Goal: Information Seeking & Learning: Learn about a topic

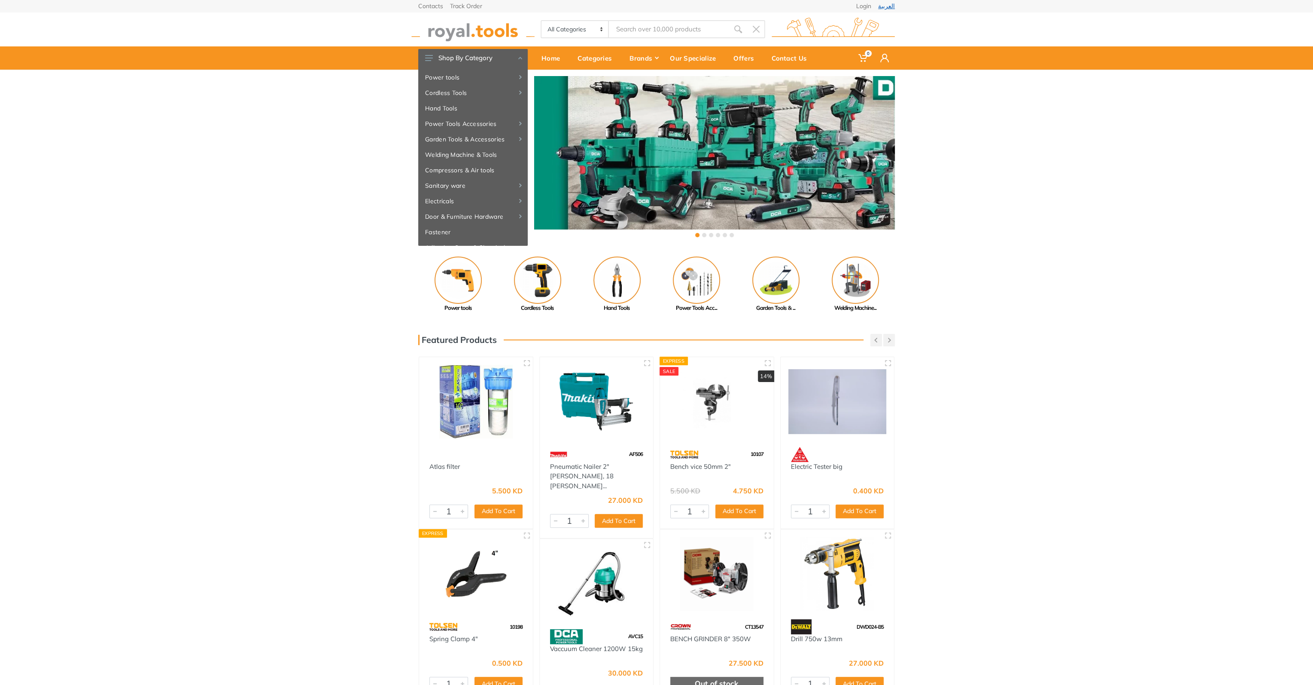
click at [892, 7] on link "العربية" at bounding box center [886, 6] width 17 height 6
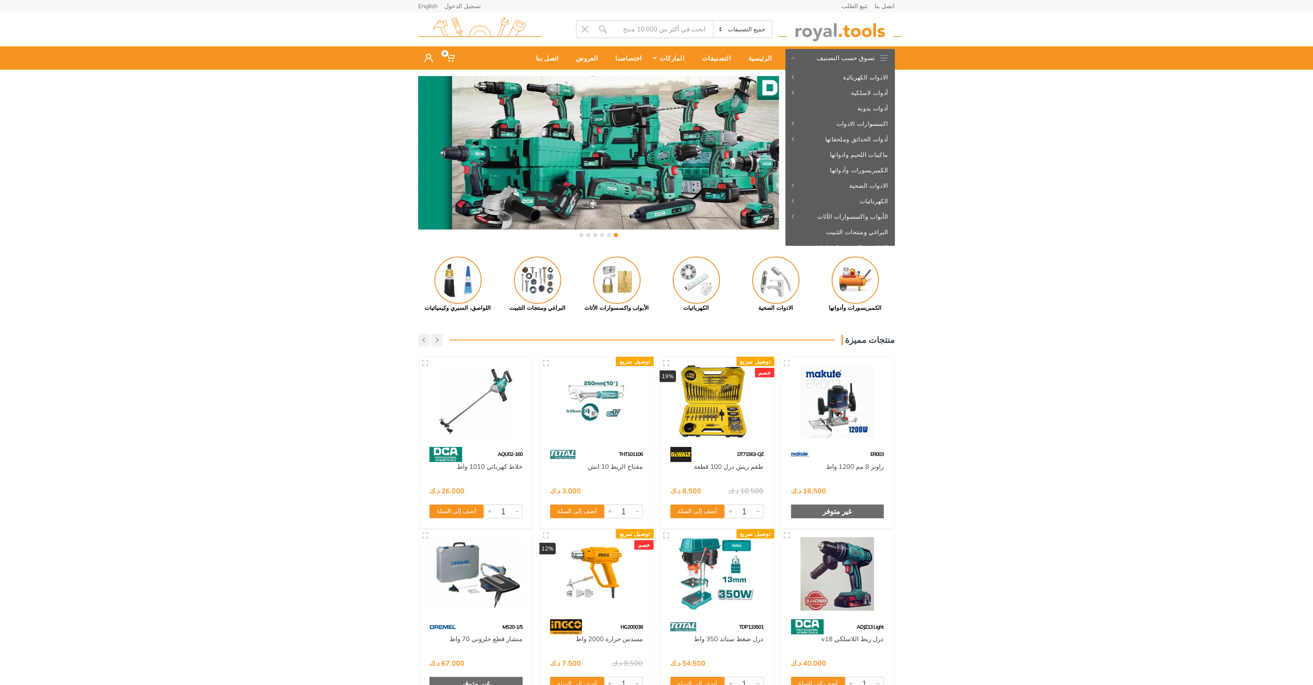
drag, startPoint x: 688, startPoint y: 296, endPoint x: 920, endPoint y: 291, distance: 231.6
click at [920, 291] on div "Previous اللواصق، السبري وكيميائيات أدوات الأصباغ Next" at bounding box center [656, 284] width 1313 height 56
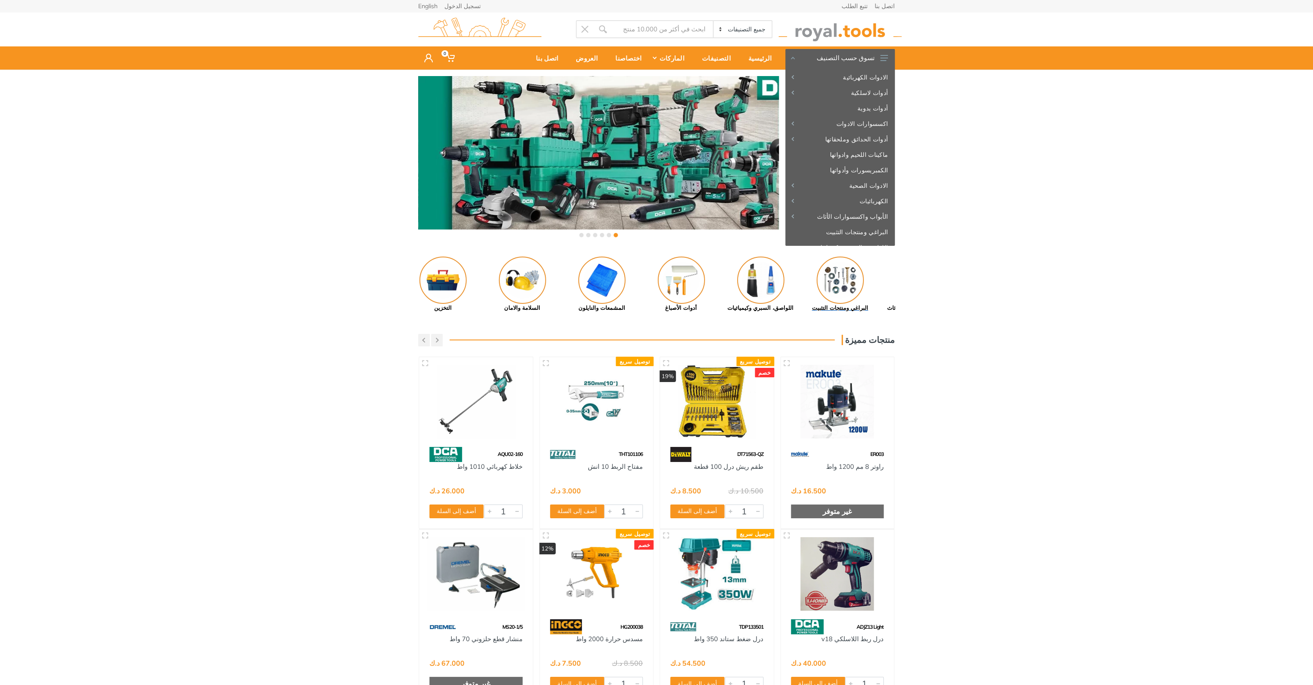
drag, startPoint x: 582, startPoint y: 291, endPoint x: 872, endPoint y: 293, distance: 289.5
click at [850, 293] on img at bounding box center [840, 279] width 47 height 47
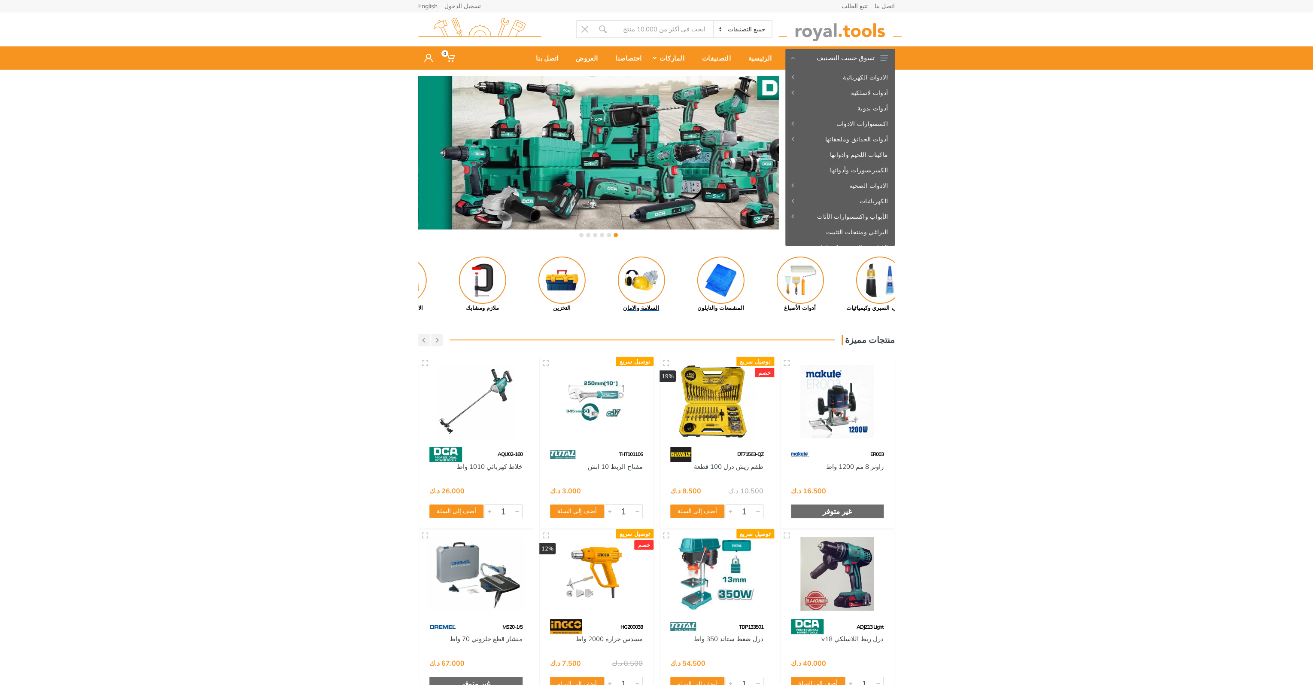
drag, startPoint x: 608, startPoint y: 283, endPoint x: 687, endPoint y: 287, distance: 79.1
click at [681, 287] on link "السلامة والامان" at bounding box center [641, 284] width 79 height 56
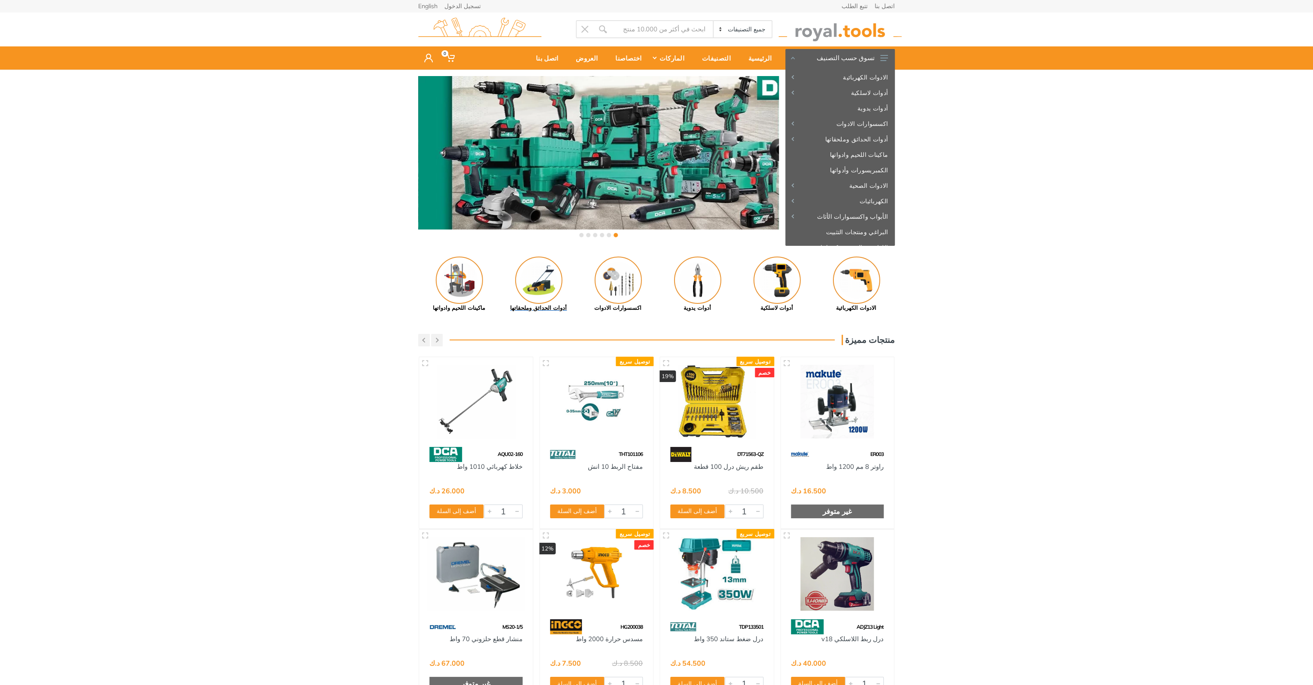
drag, startPoint x: 576, startPoint y: 280, endPoint x: 751, endPoint y: 283, distance: 175.3
click at [579, 284] on link "أدوات الحدائق وملحقاتها" at bounding box center [538, 284] width 79 height 56
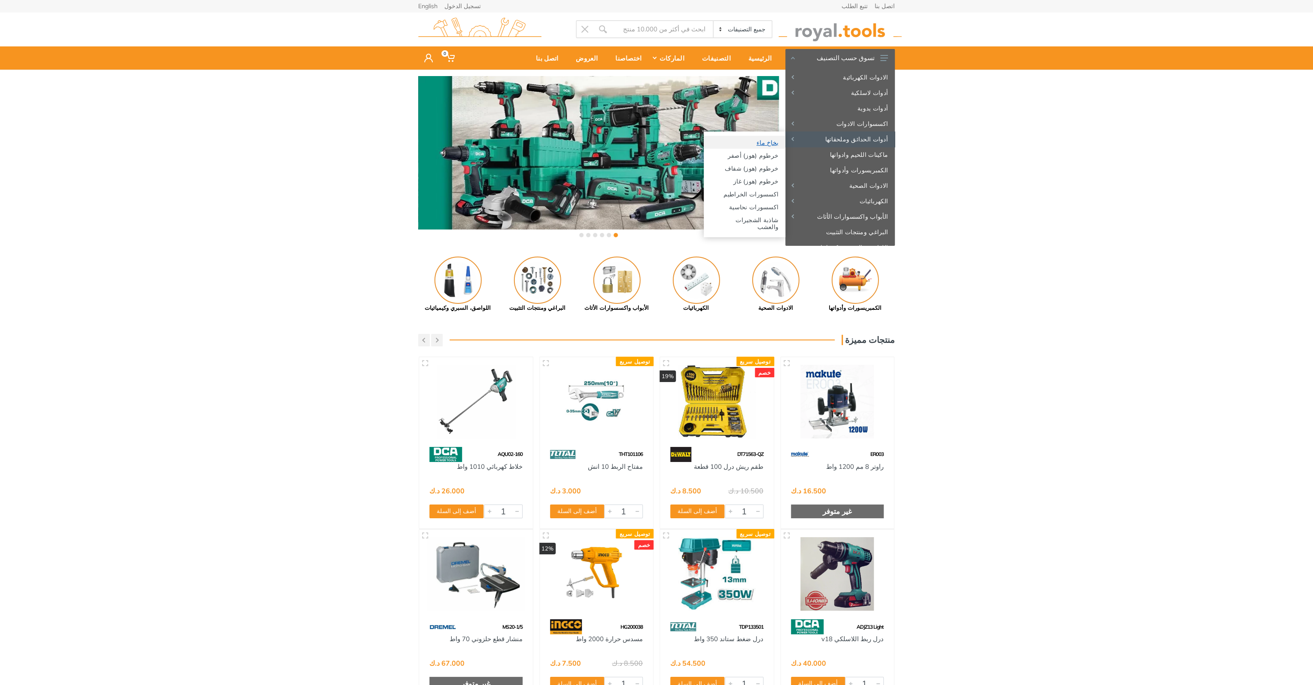
click at [773, 141] on link "بخاخ ماء" at bounding box center [745, 142] width 82 height 13
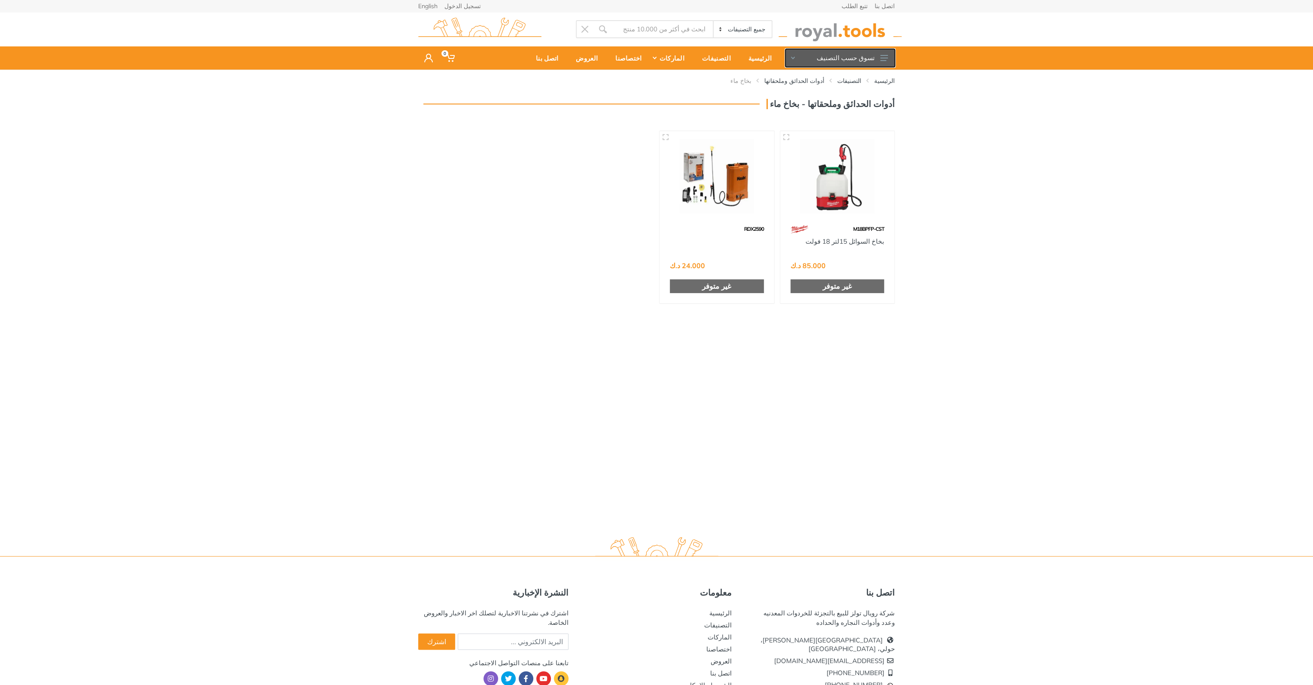
click at [885, 54] on button "تسوق حسب التصنيف" at bounding box center [841, 58] width 110 height 18
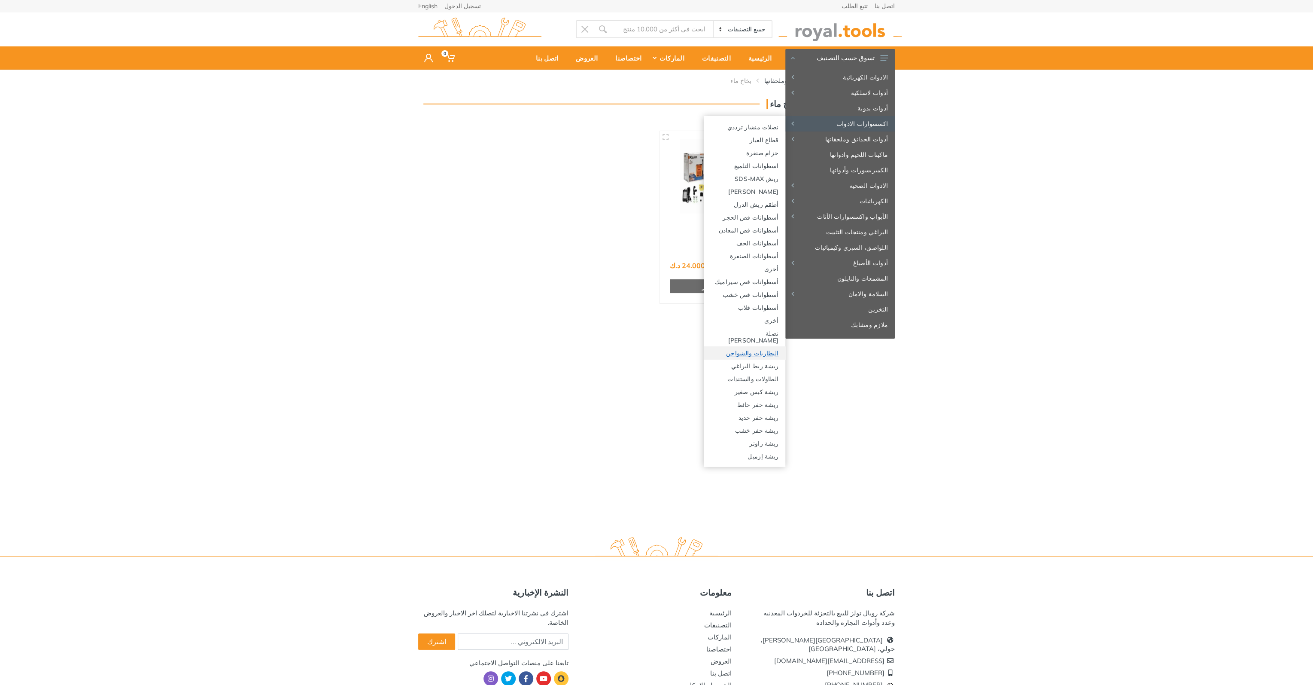
click at [769, 346] on link "البطاريات والشواحن" at bounding box center [745, 352] width 82 height 13
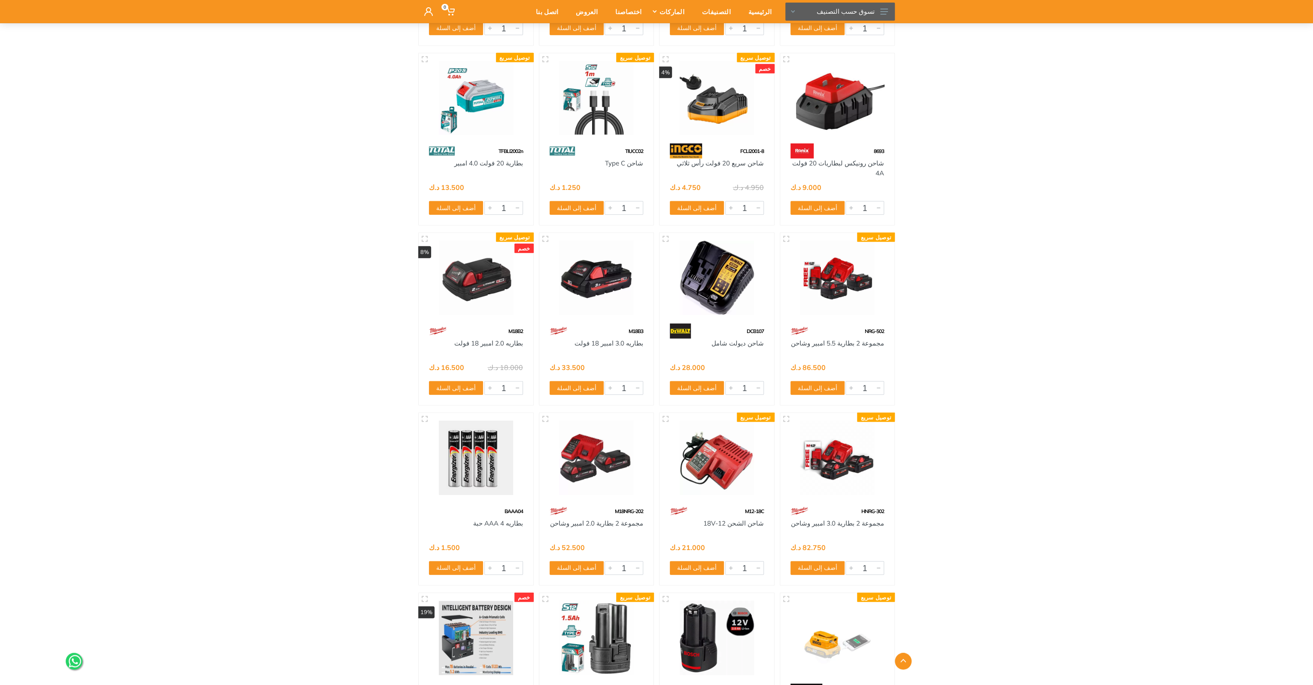
scroll to position [2227, 0]
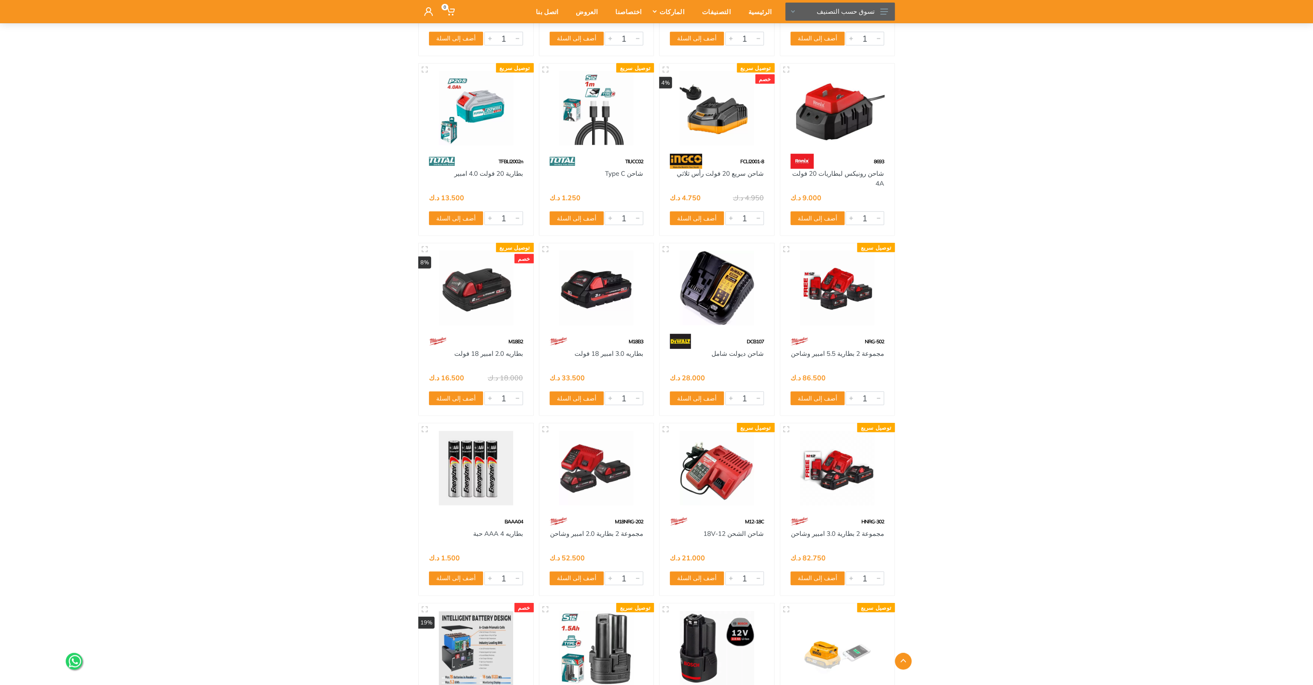
drag, startPoint x: 297, startPoint y: 442, endPoint x: 322, endPoint y: 368, distance: 77.6
drag, startPoint x: 334, startPoint y: 364, endPoint x: 344, endPoint y: 304, distance: 60.9
drag, startPoint x: 338, startPoint y: 231, endPoint x: 335, endPoint y: 192, distance: 39.2
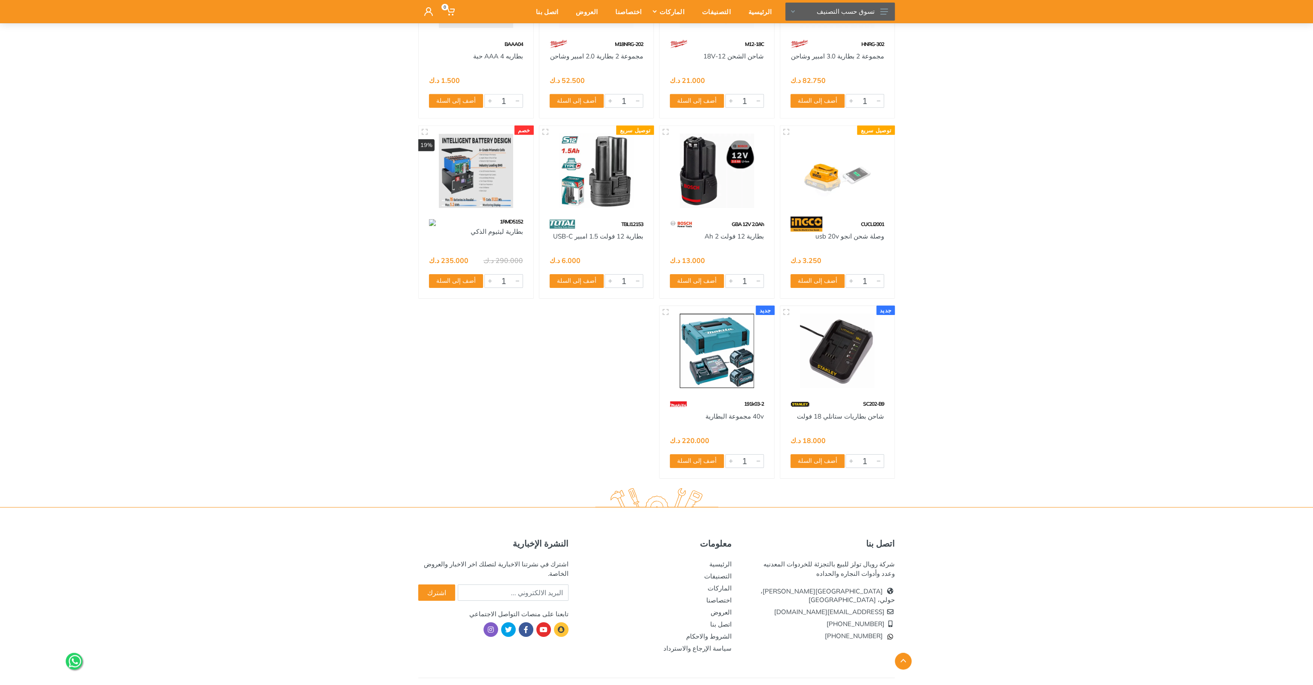
scroll to position [2720, 0]
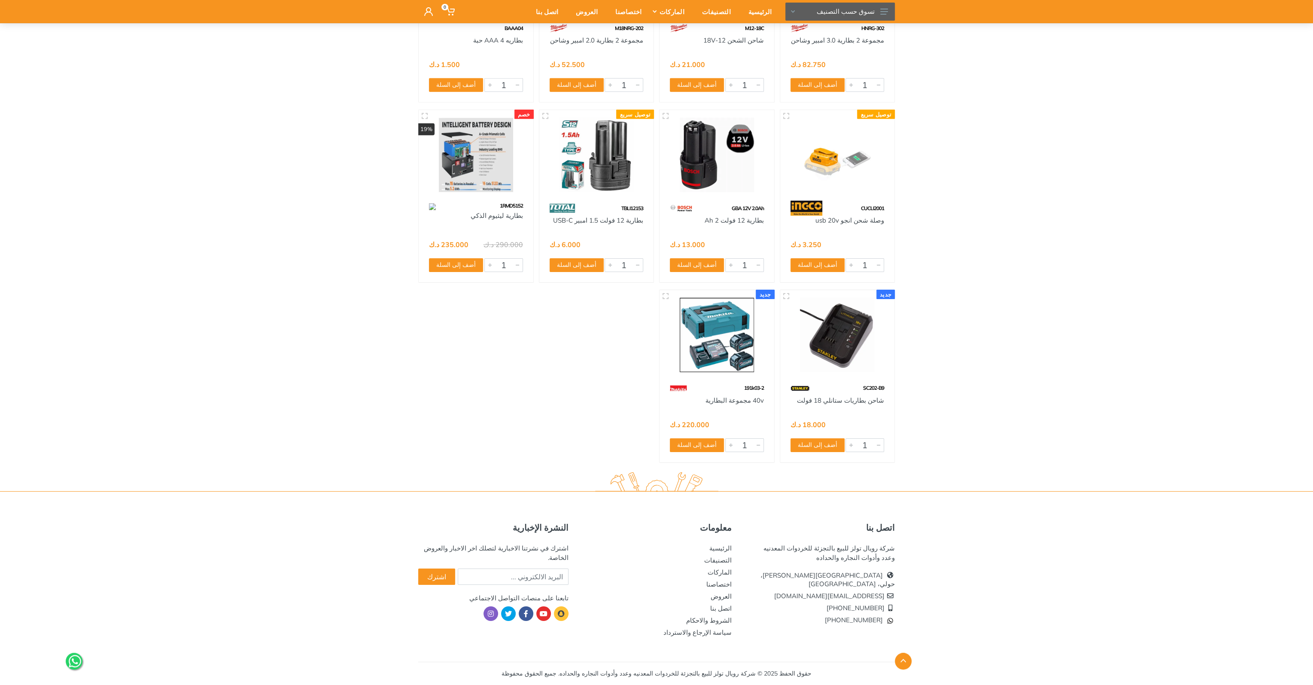
drag, startPoint x: 316, startPoint y: 306, endPoint x: 317, endPoint y: 284, distance: 21.9
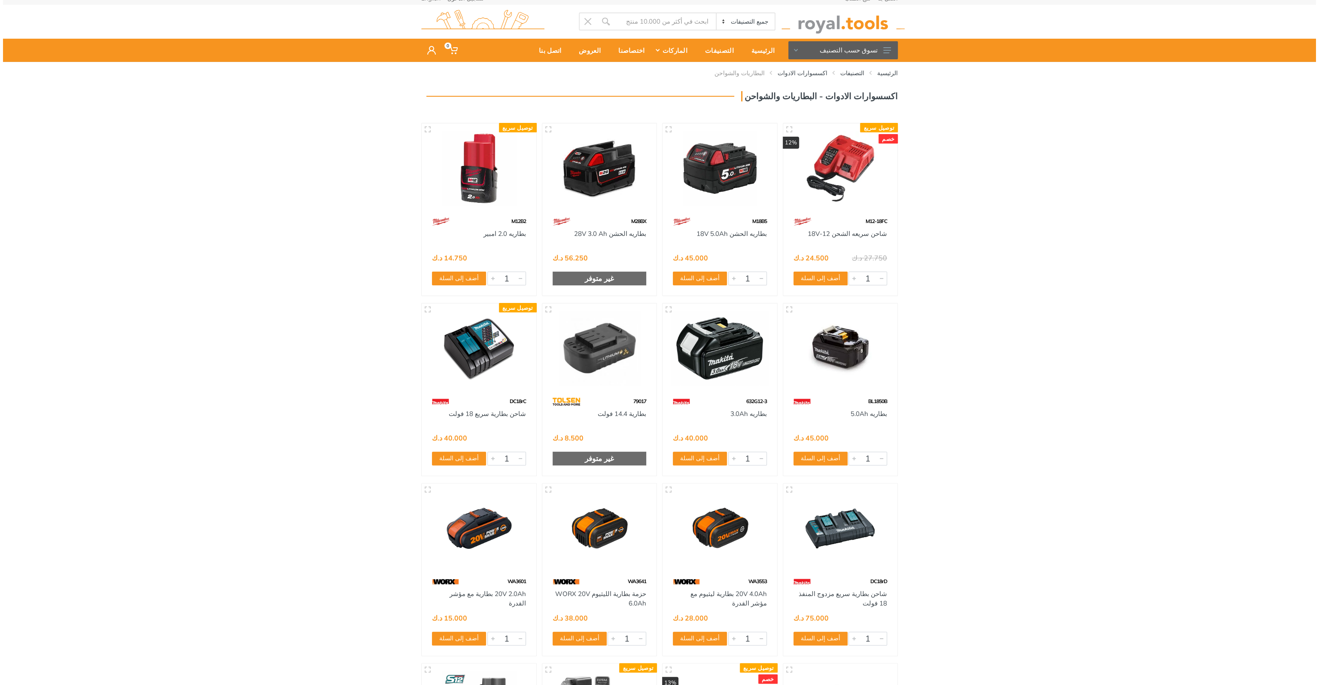
scroll to position [0, 0]
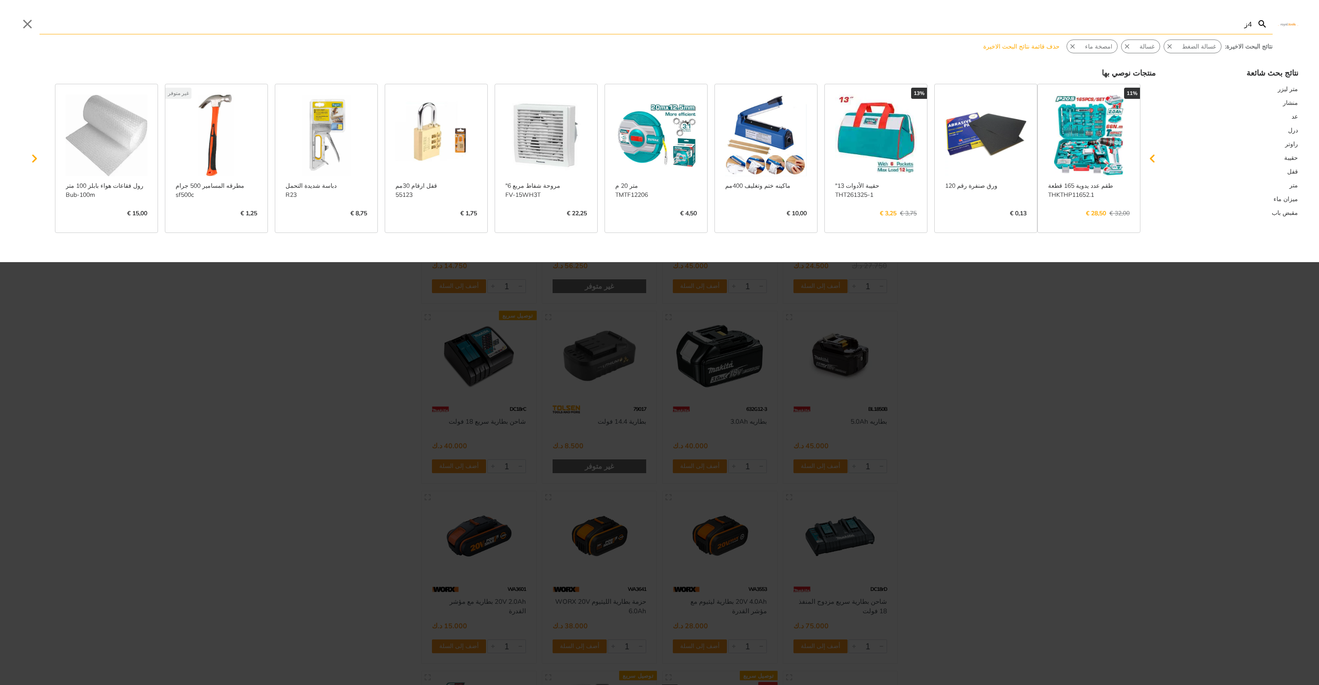
type input "4ز"
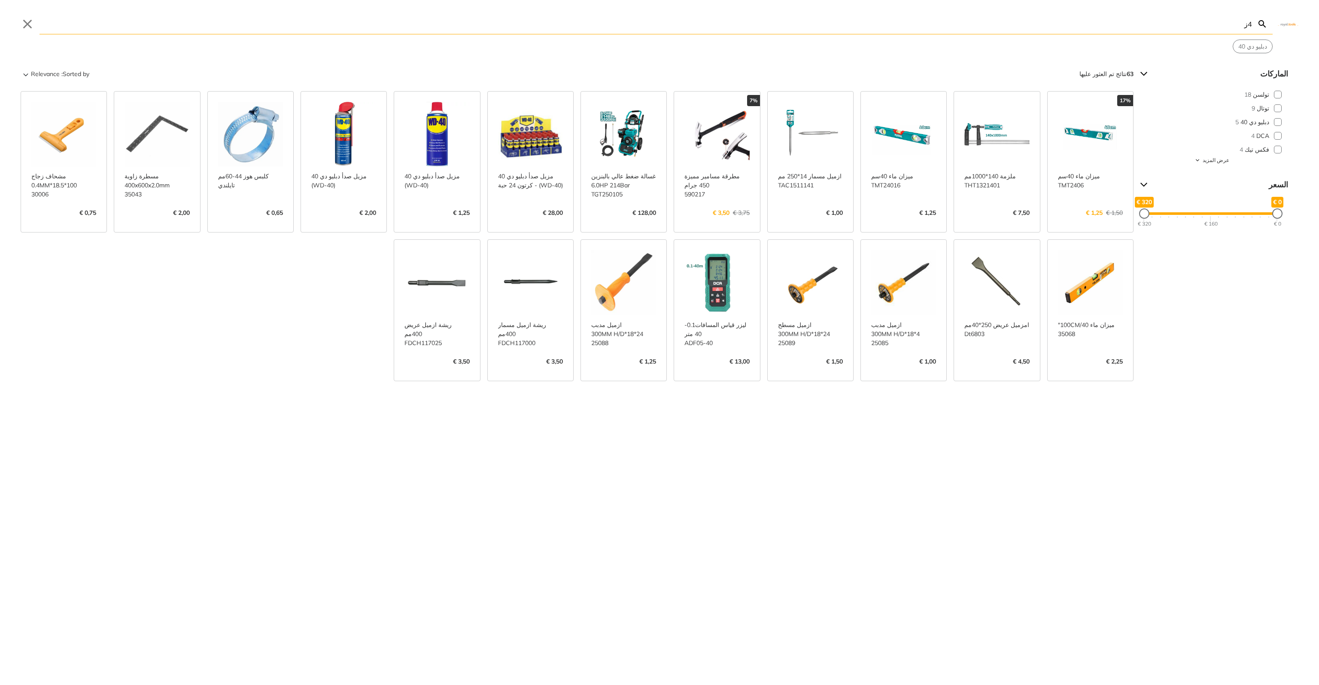
type input "4"
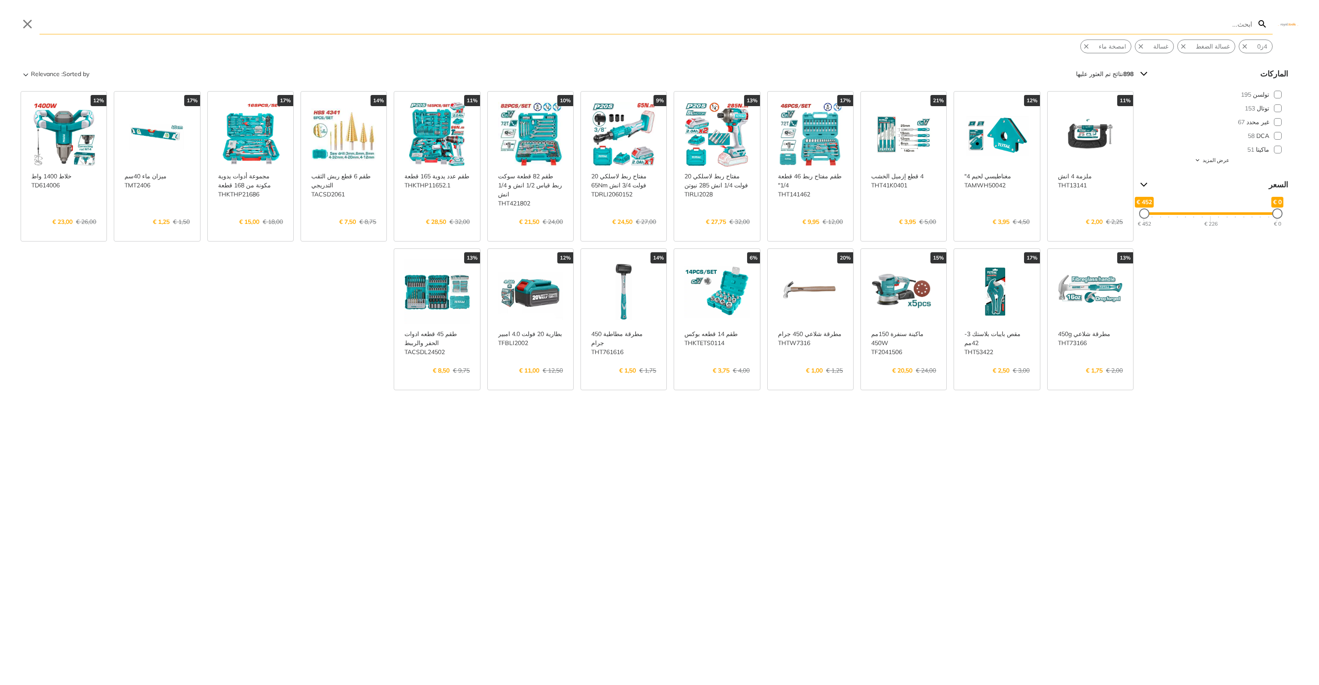
type input "4"
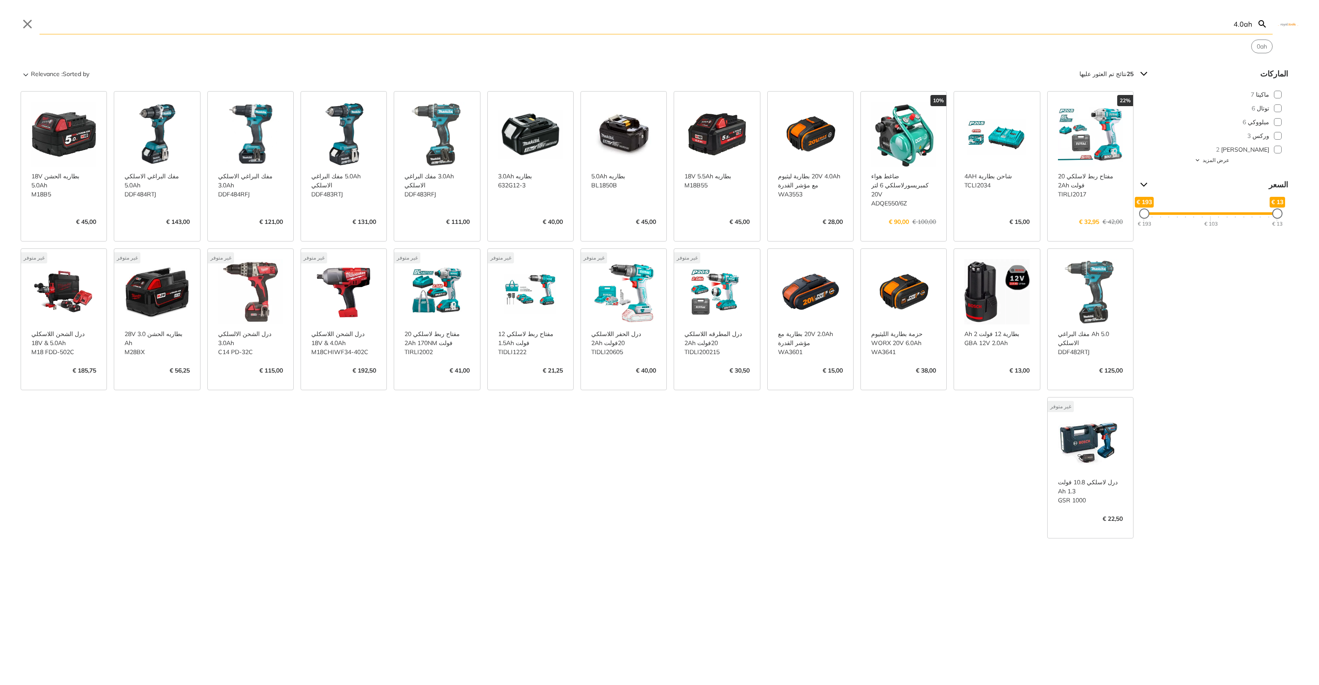
type input "4.0ah"
click at [900, 379] on link "عرض المزيد ->" at bounding box center [904, 379] width 65 height 0
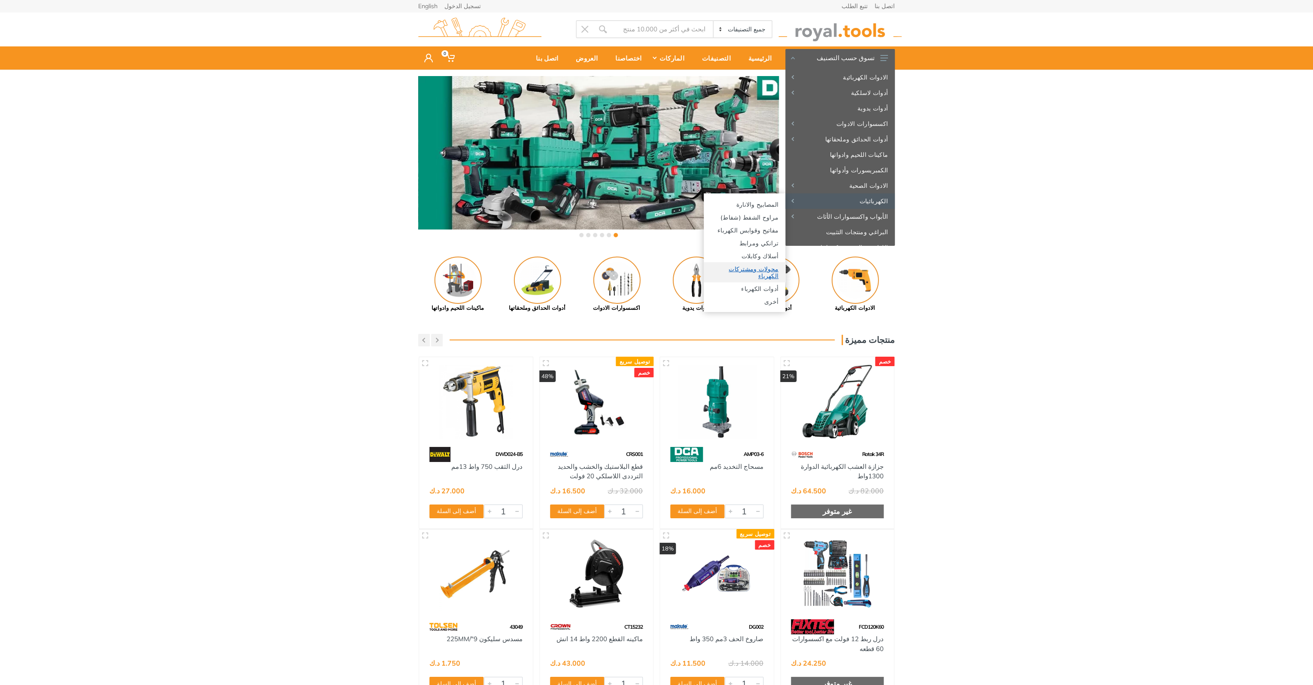
click at [762, 267] on link "محولات ومشتركات الكهرباء" at bounding box center [745, 272] width 82 height 20
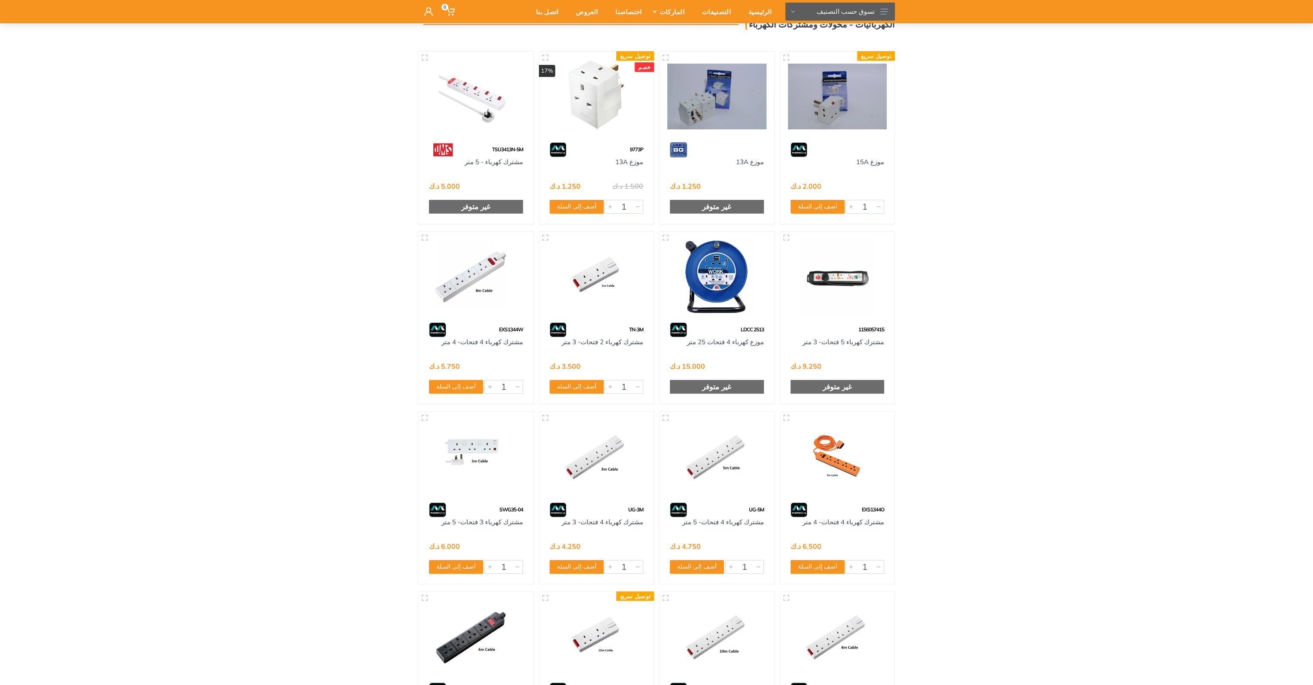
scroll to position [381, 0]
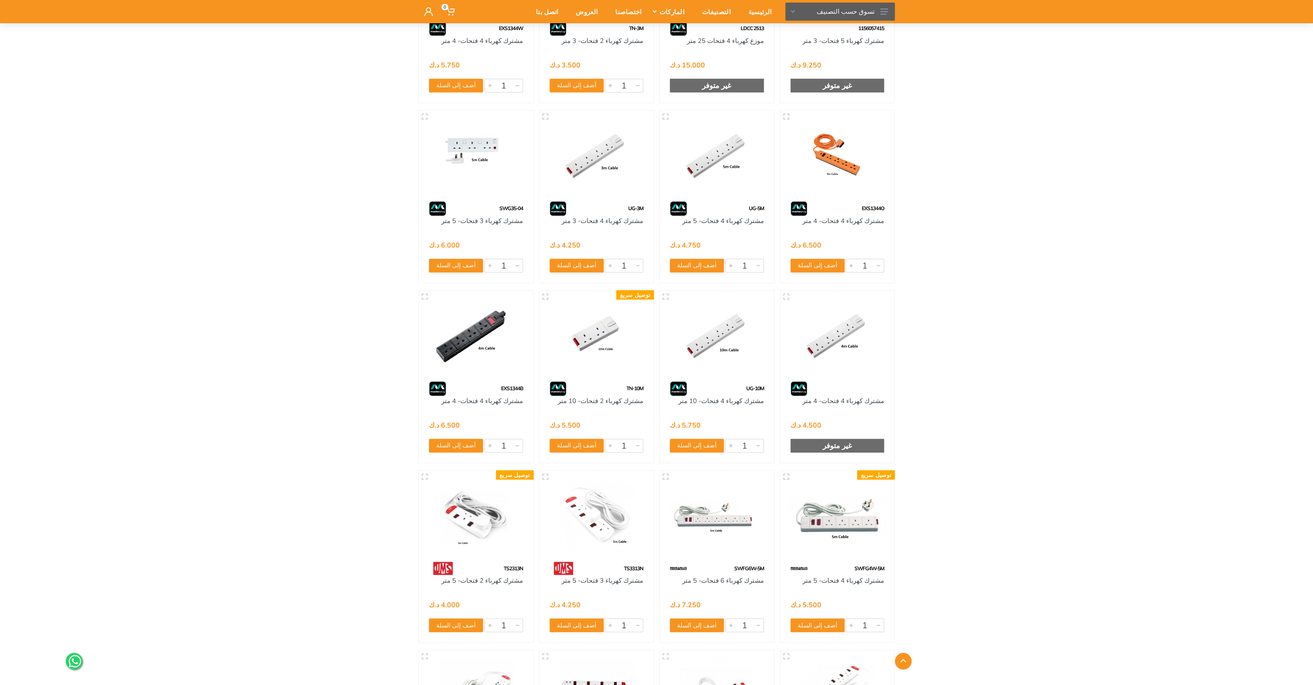
drag, startPoint x: 952, startPoint y: 335, endPoint x: 952, endPoint y: 348, distance: 12.9
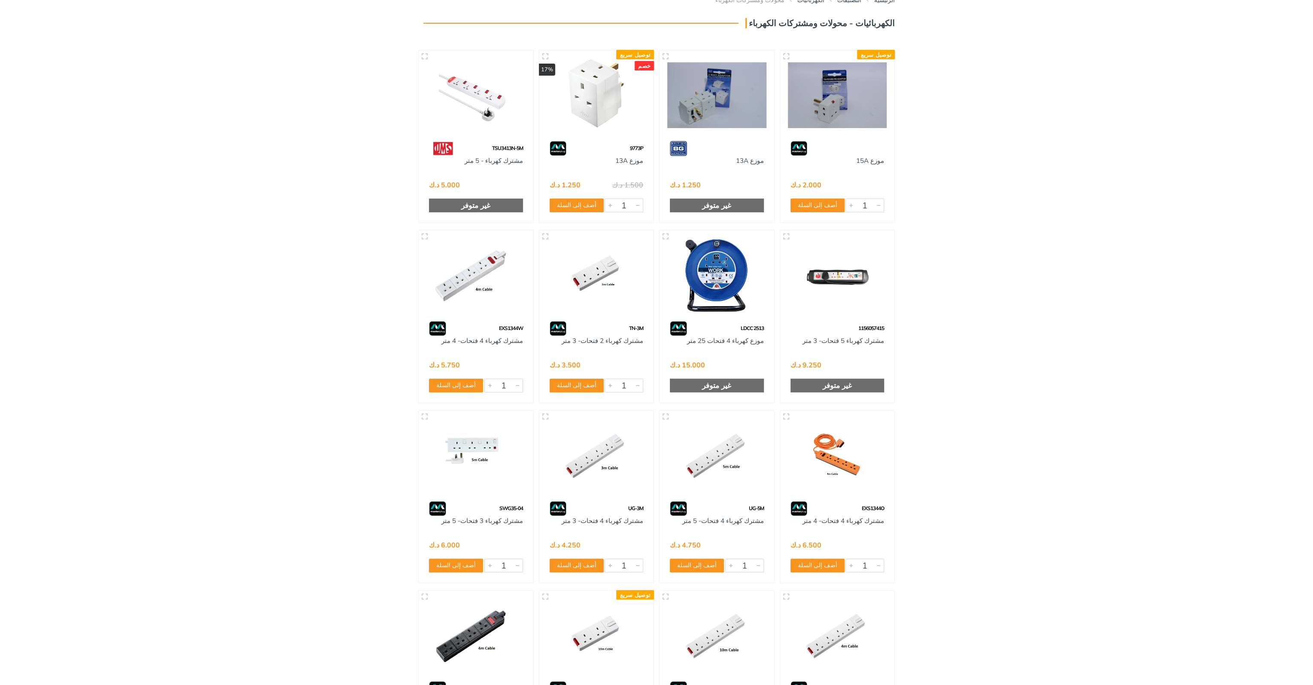
scroll to position [0, 0]
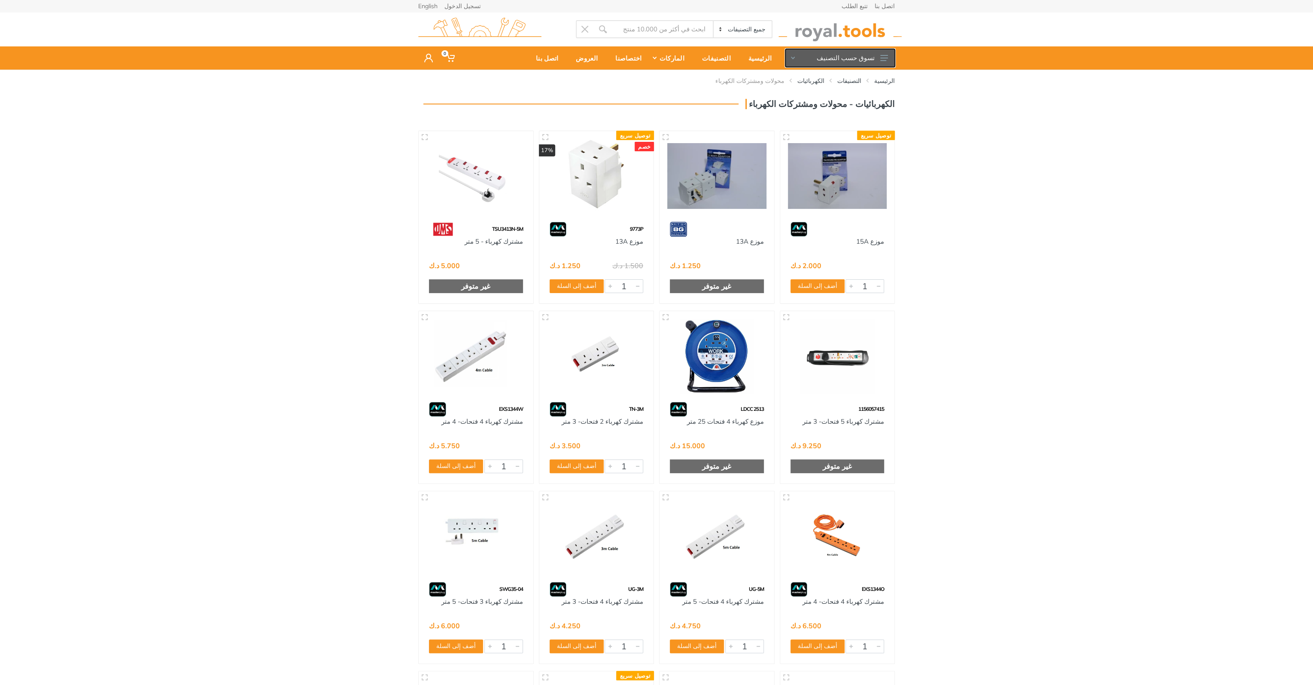
click at [884, 57] on icon at bounding box center [885, 58] width 8 height 6
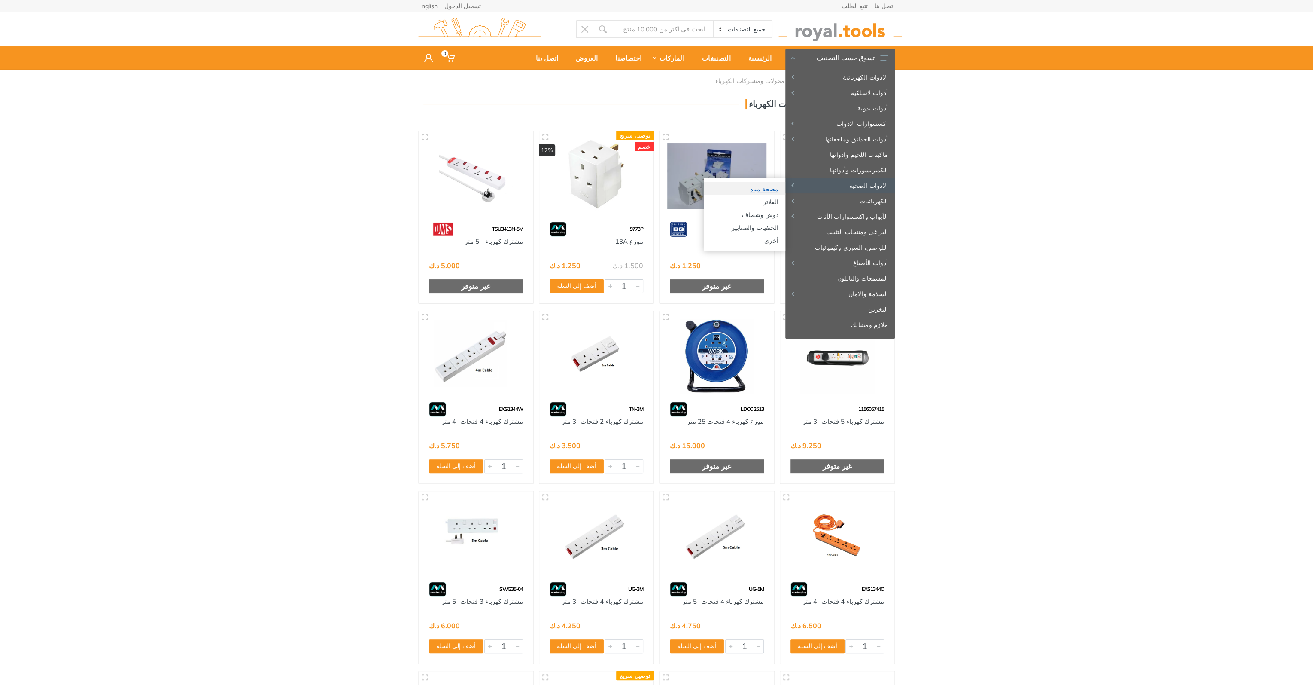
click at [774, 183] on link "مضخة مياه" at bounding box center [745, 188] width 82 height 13
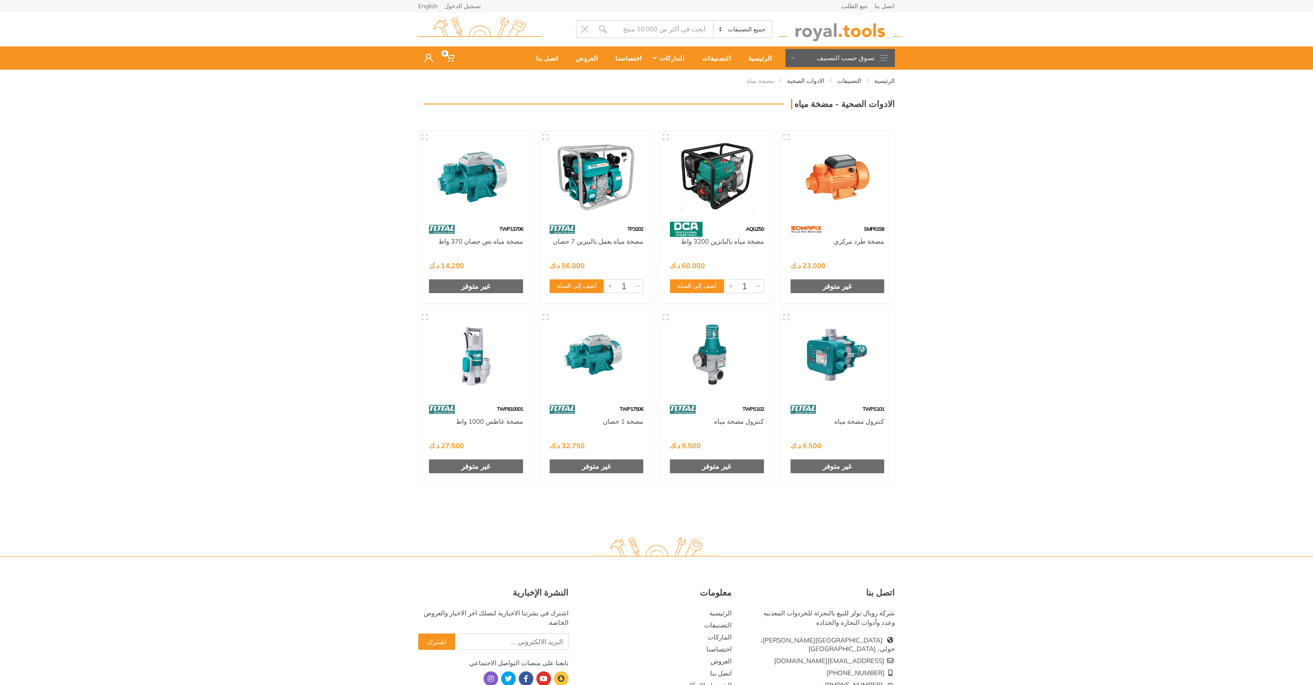
drag, startPoint x: 339, startPoint y: 283, endPoint x: 357, endPoint y: 389, distance: 107.5
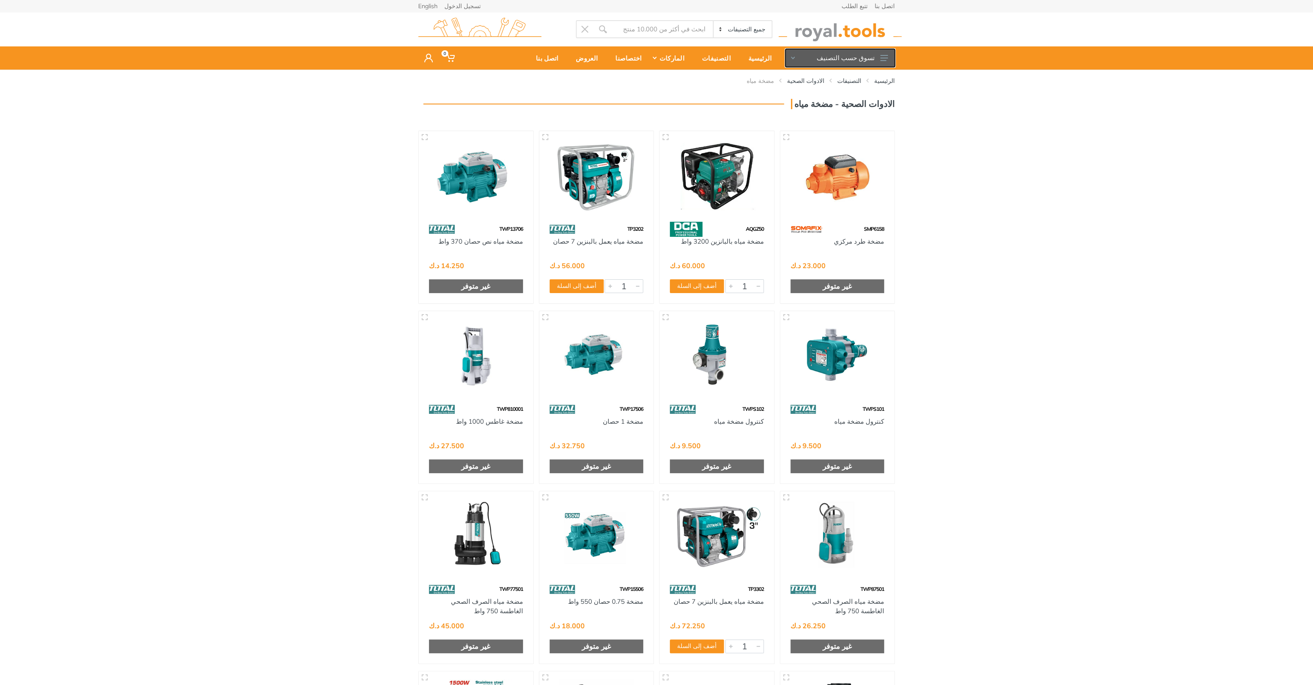
click at [875, 61] on button "تسوق حسب التصنيف" at bounding box center [841, 58] width 110 height 18
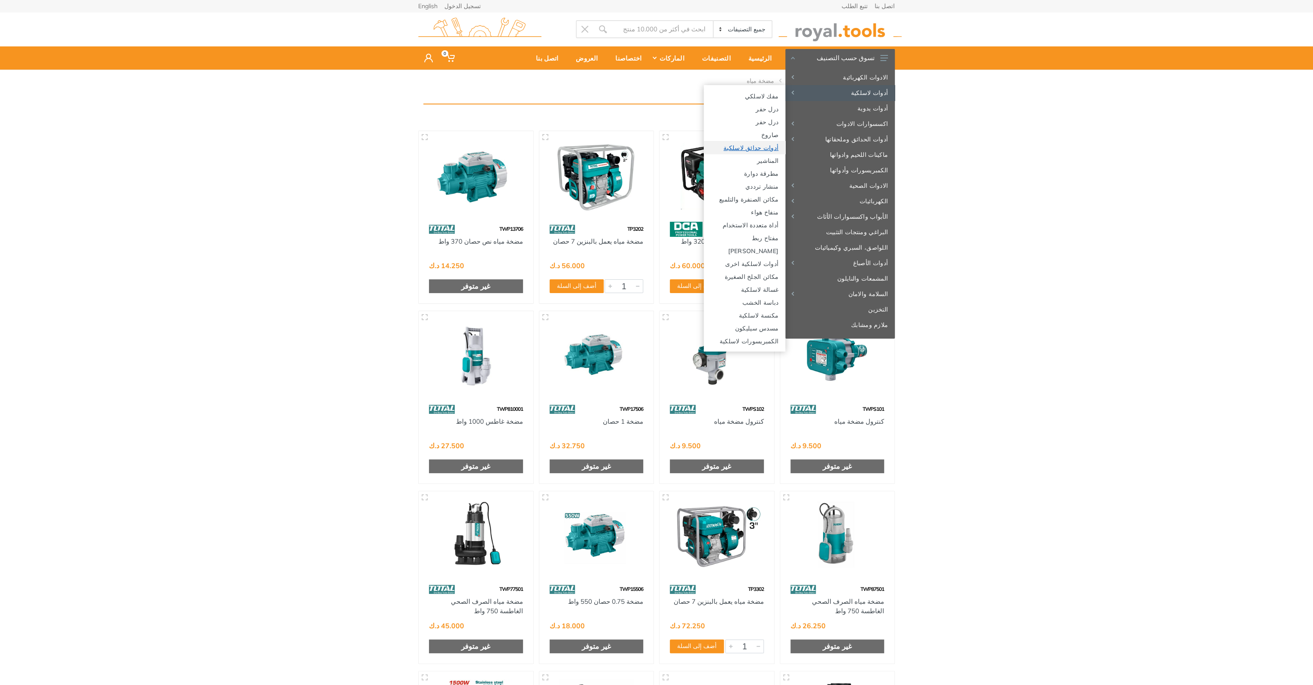
click at [770, 147] on link "أدوات حدائق لاسلكية" at bounding box center [745, 147] width 82 height 13
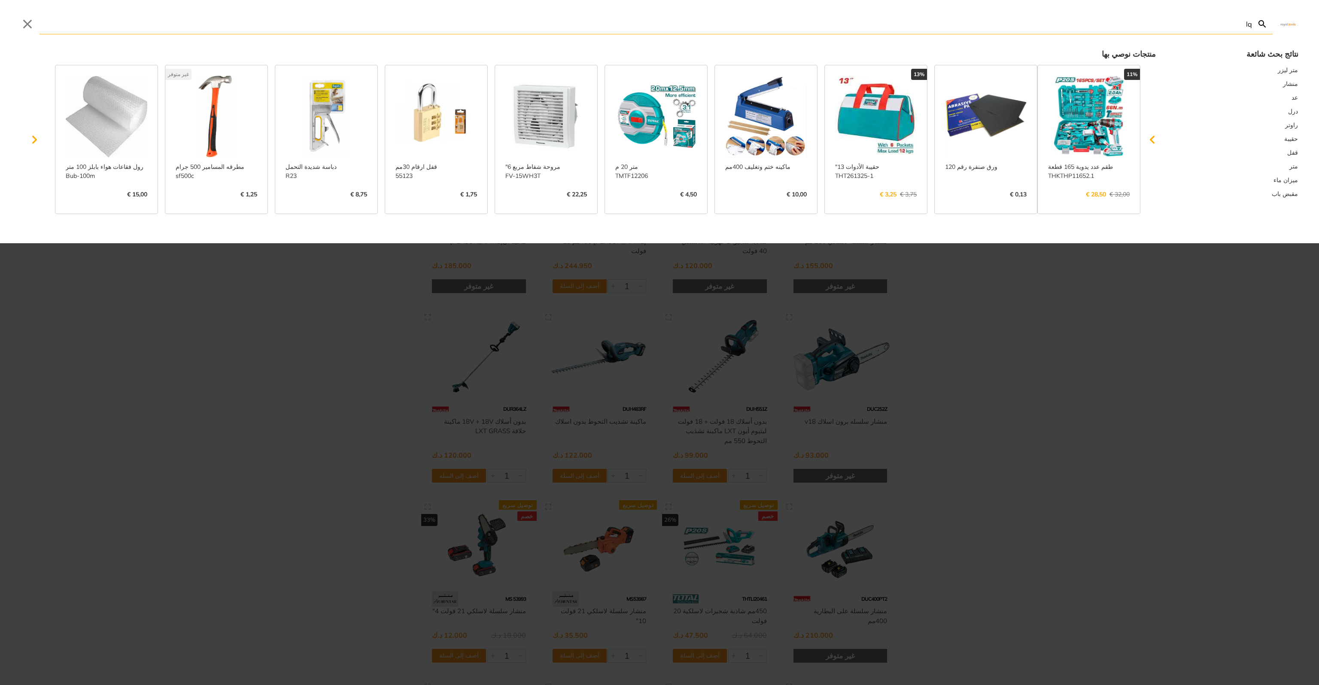
type input "lq"
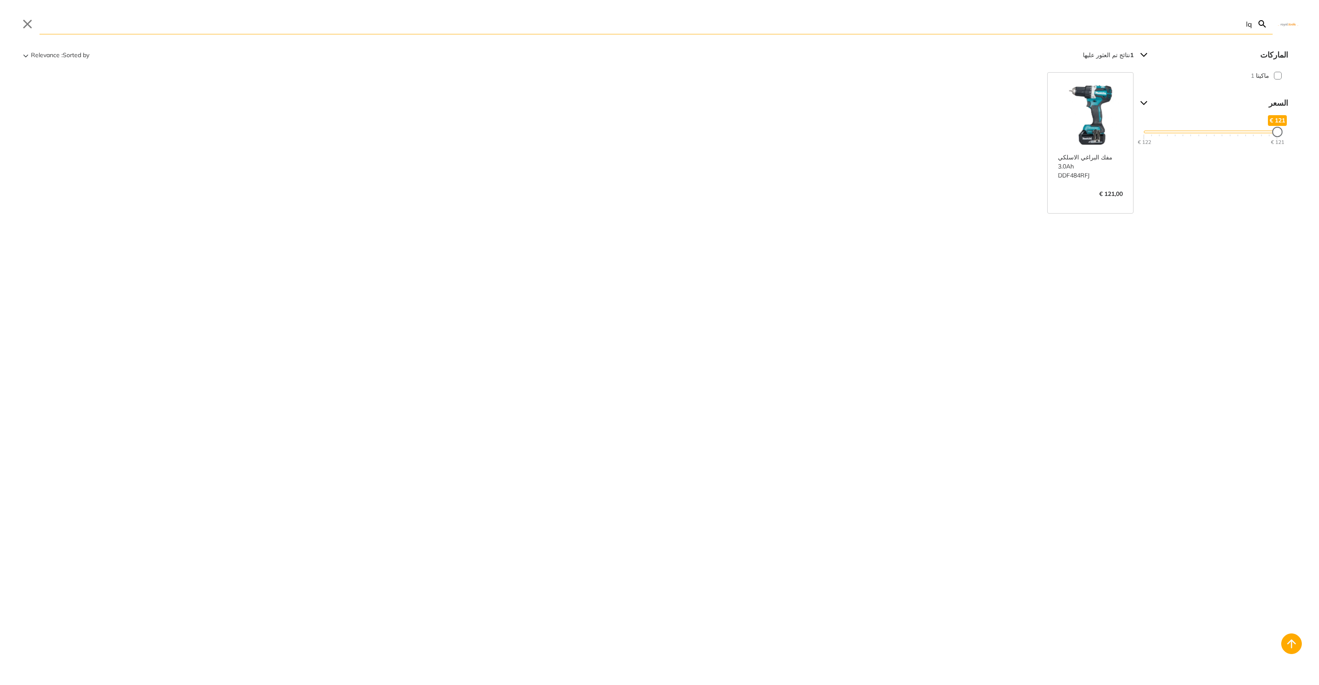
type input "l"
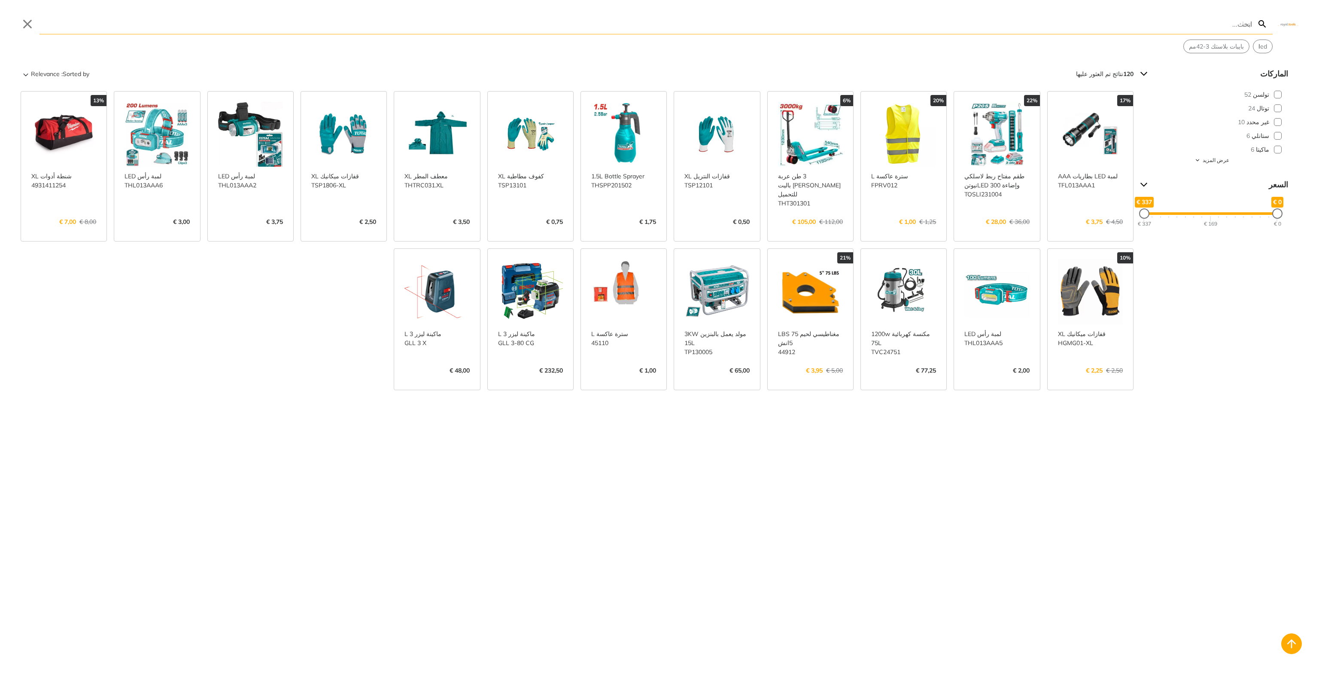
type input "l"
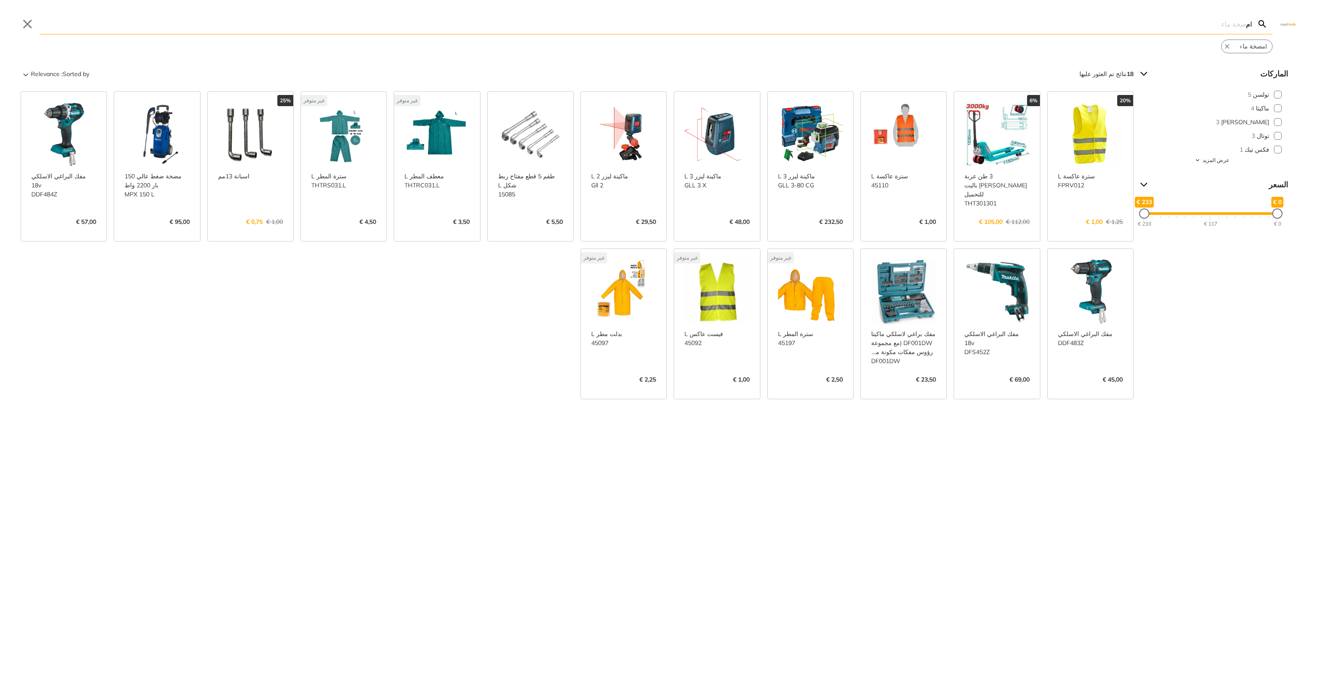
type input "l"
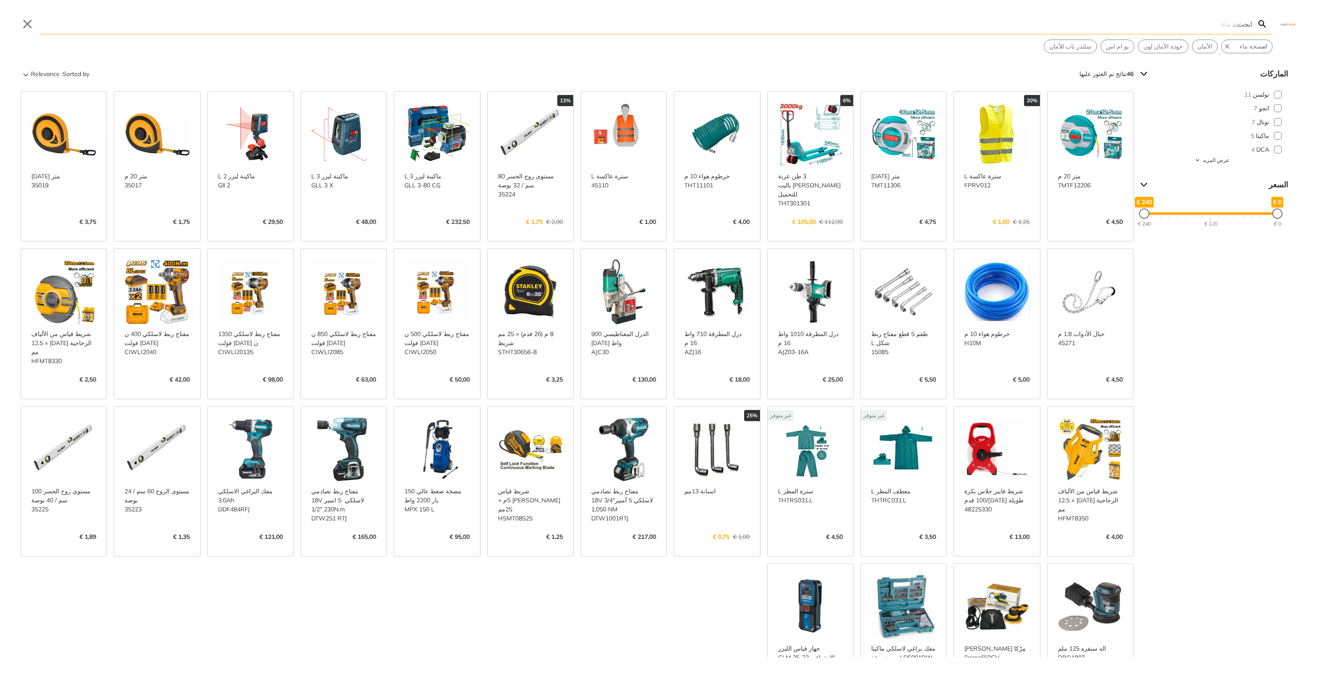
type input "l"
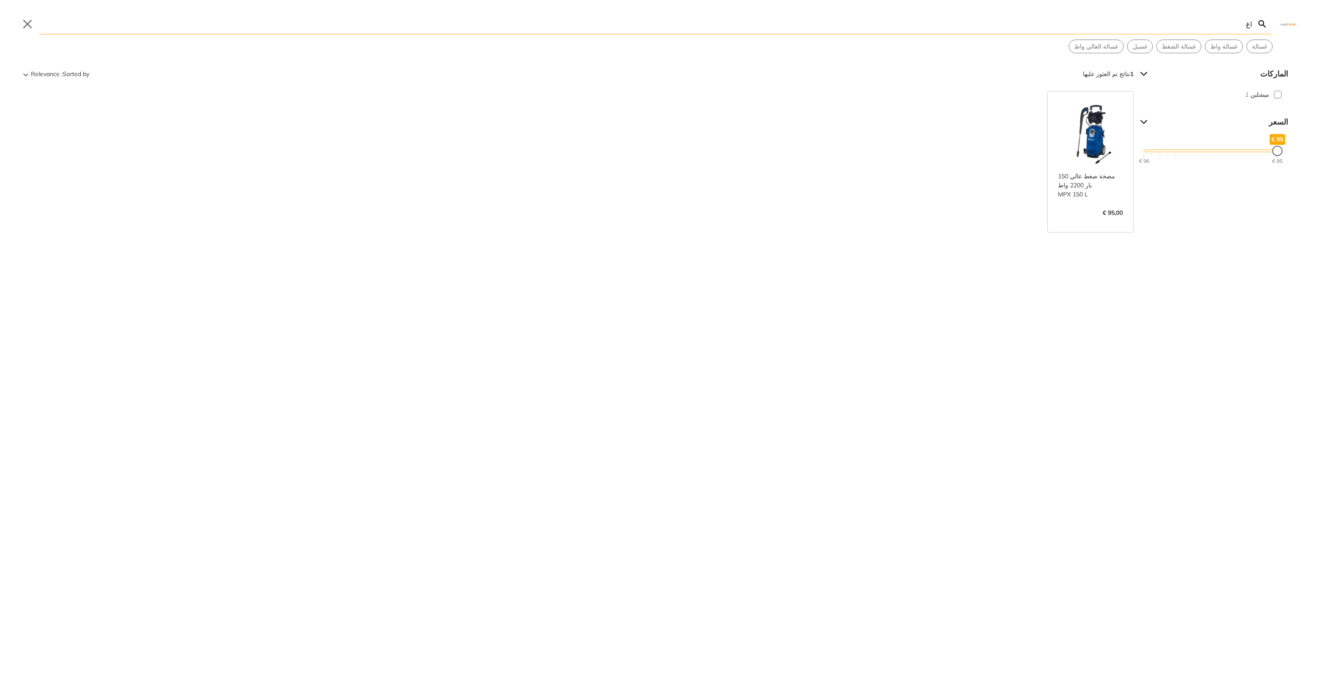
type input "l"
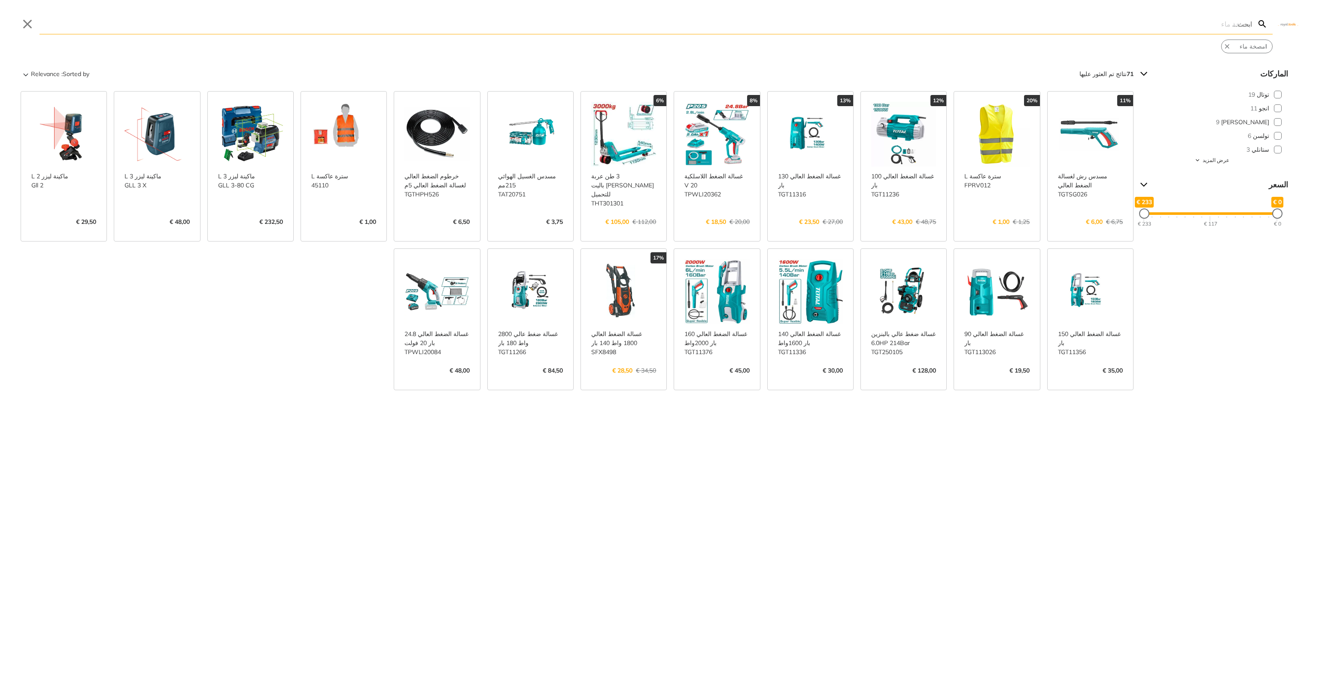
type input "l"
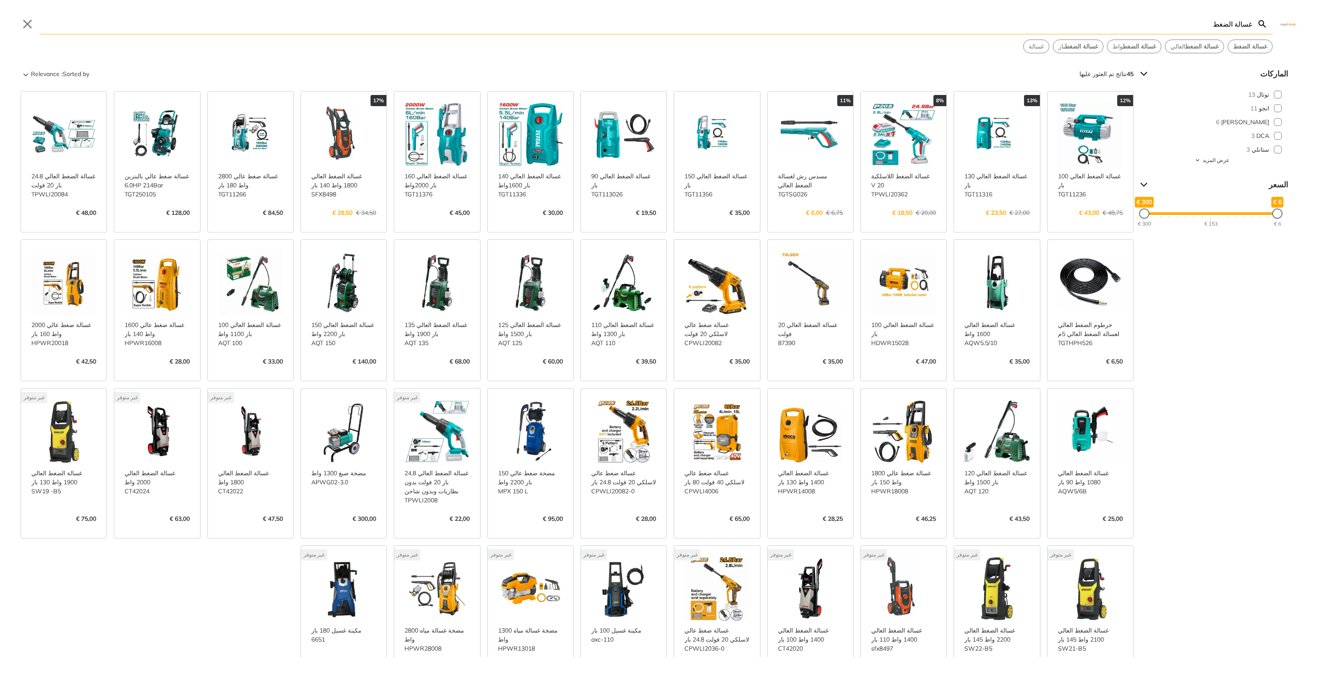
type input "غسالة الضغط"
click at [1217, 158] on span "عرض المزيد" at bounding box center [1216, 160] width 27 height 8
click at [1277, 203] on button "تولسن 1" at bounding box center [1211, 205] width 155 height 14
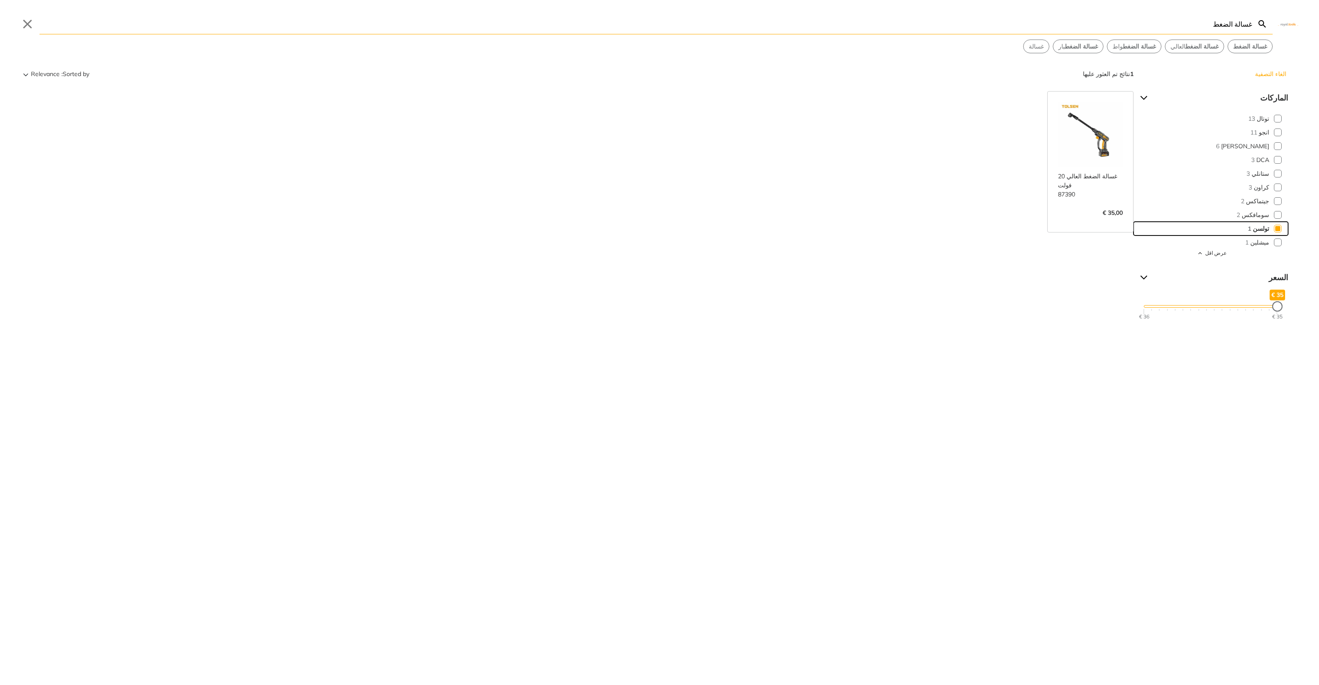
click at [1274, 229] on button "تولسن 1" at bounding box center [1211, 229] width 155 height 14
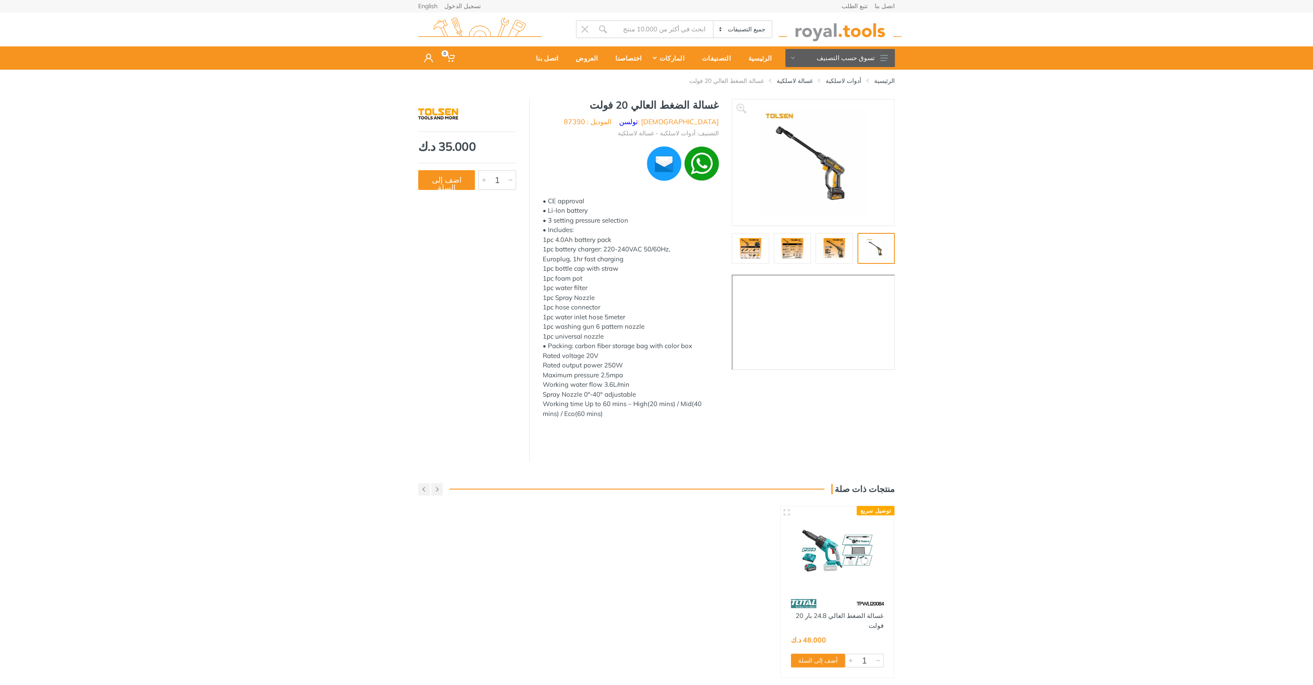
click at [783, 251] on img at bounding box center [792, 248] width 27 height 21
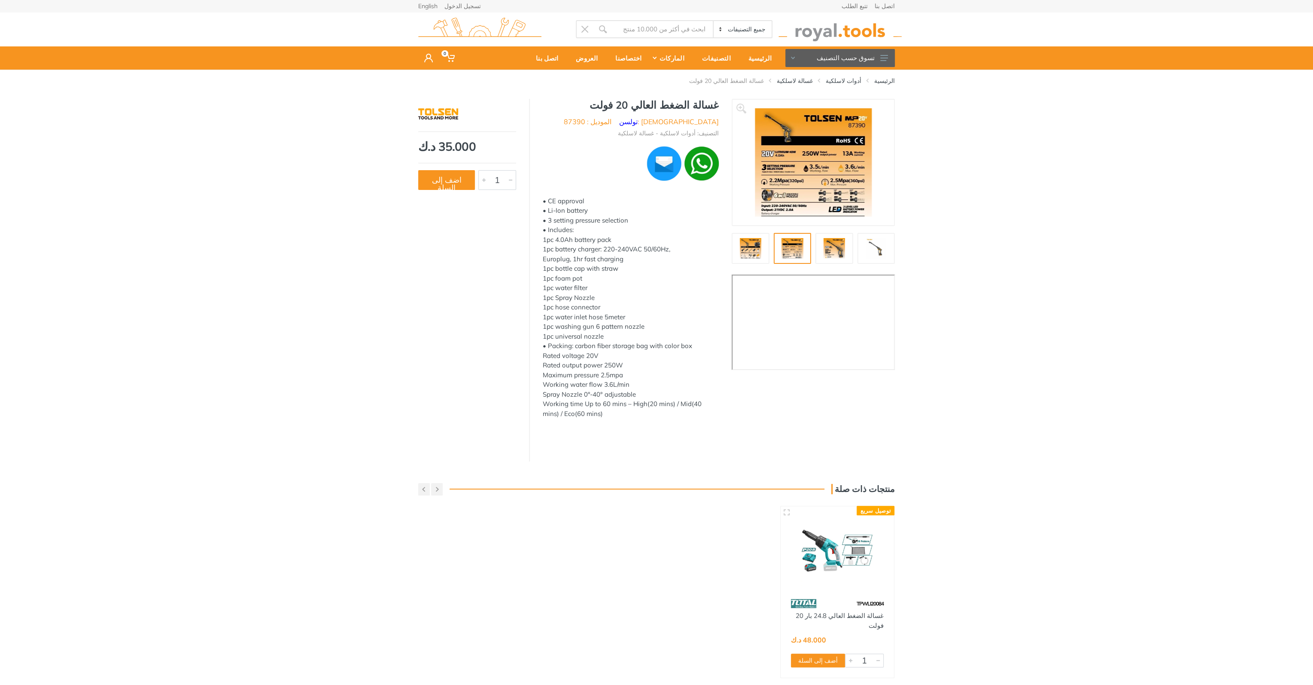
click at [758, 245] on img at bounding box center [750, 248] width 27 height 21
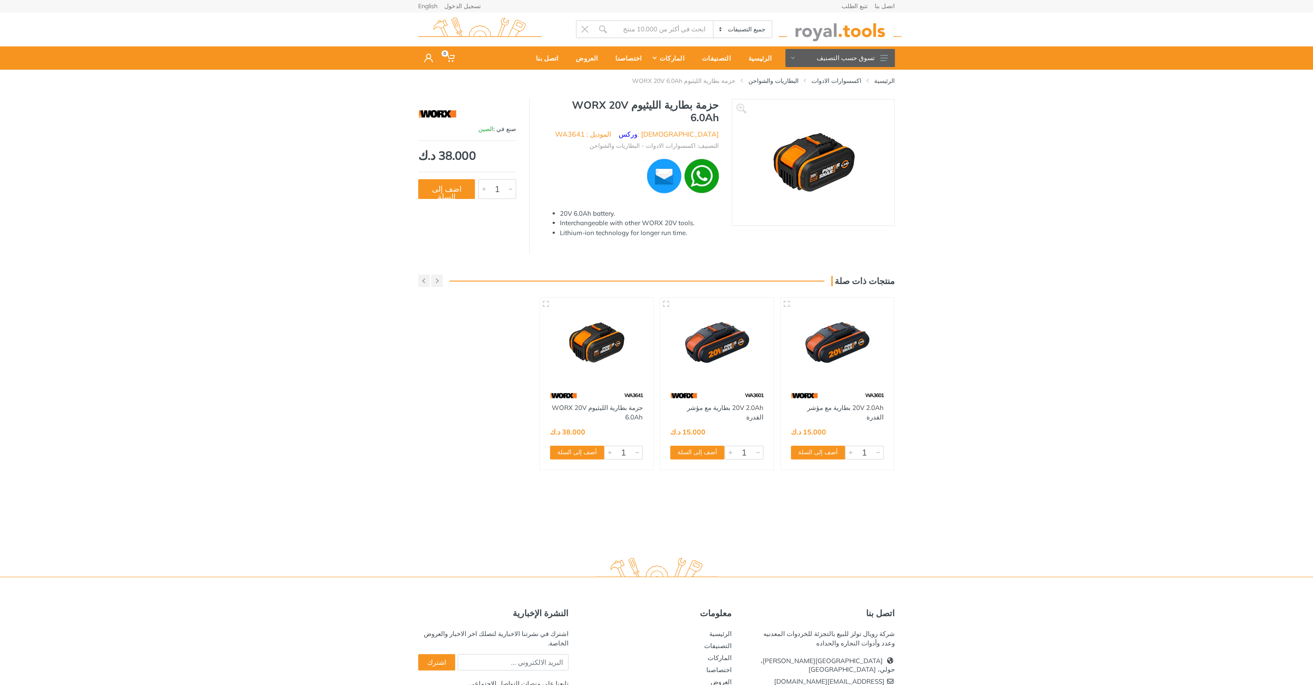
drag, startPoint x: 372, startPoint y: 323, endPoint x: 370, endPoint y: 328, distance: 5.2
